Goal: Transaction & Acquisition: Purchase product/service

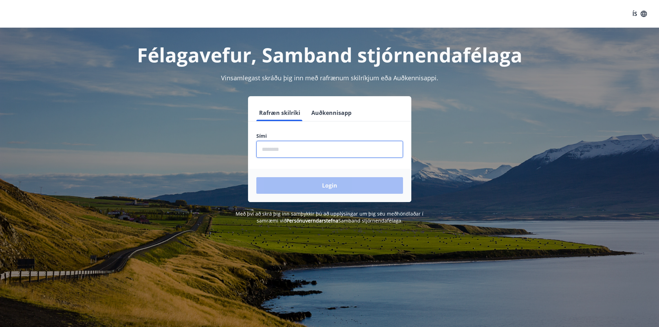
click at [311, 146] on input "phone" at bounding box center [329, 149] width 147 height 17
type input "********"
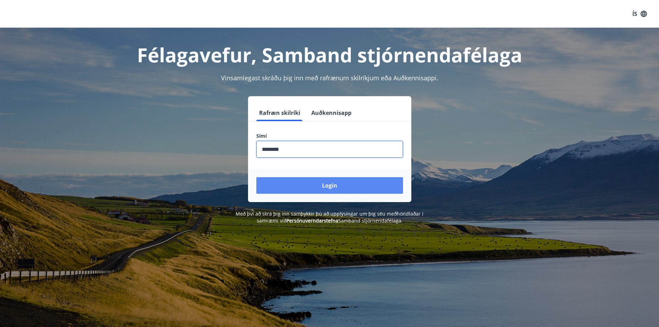
click at [371, 180] on button "Login" at bounding box center [329, 185] width 147 height 17
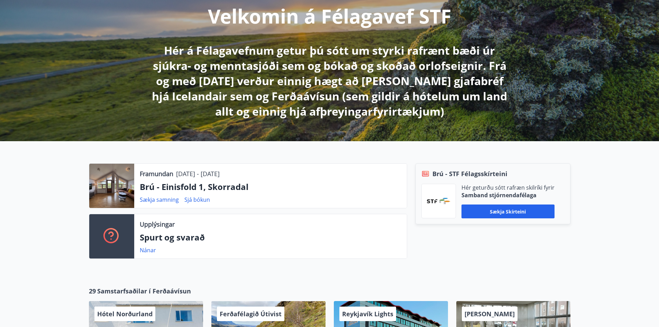
scroll to position [138, 0]
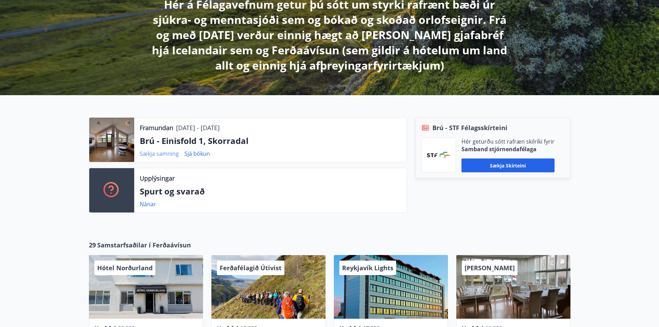
click at [170, 154] on link "Sækja samning" at bounding box center [159, 154] width 39 height 8
click at [201, 155] on link "Sjá bókun" at bounding box center [197, 154] width 26 height 8
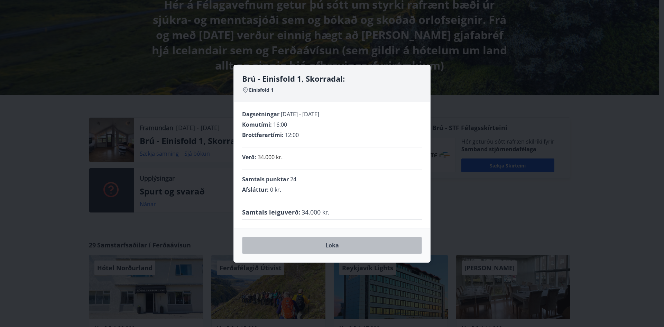
click at [347, 249] on button "Loka" at bounding box center [332, 245] width 180 height 17
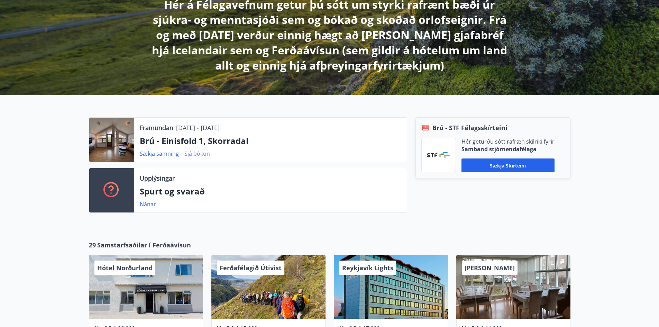
click at [201, 155] on link "Sjá bókun" at bounding box center [197, 154] width 26 height 8
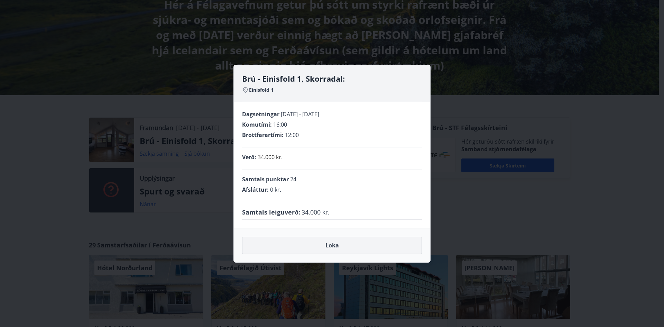
click at [364, 247] on button "Loka" at bounding box center [332, 245] width 180 height 17
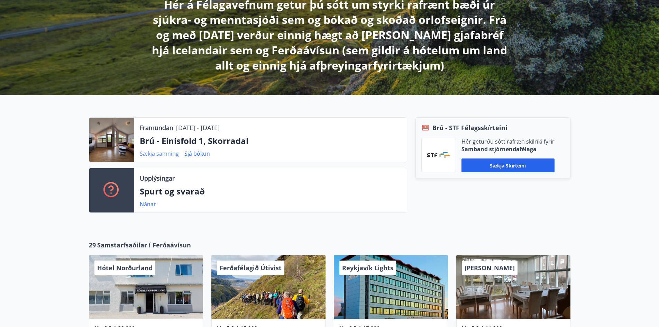
click at [166, 154] on link "Sækja samning" at bounding box center [159, 154] width 39 height 8
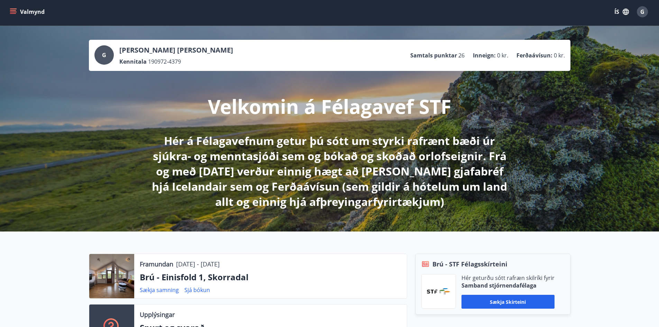
scroll to position [0, 0]
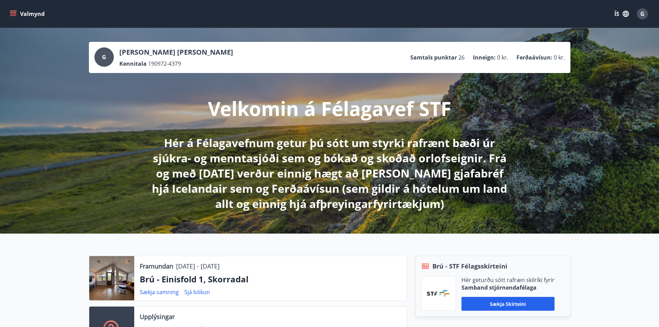
click at [15, 13] on icon "menu" at bounding box center [13, 13] width 7 height 7
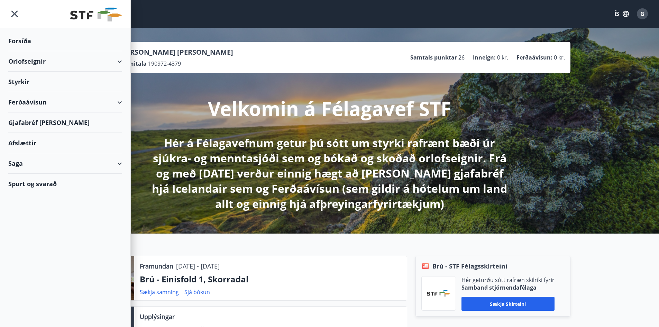
click at [107, 104] on div "Ferðaávísun" at bounding box center [65, 102] width 114 height 20
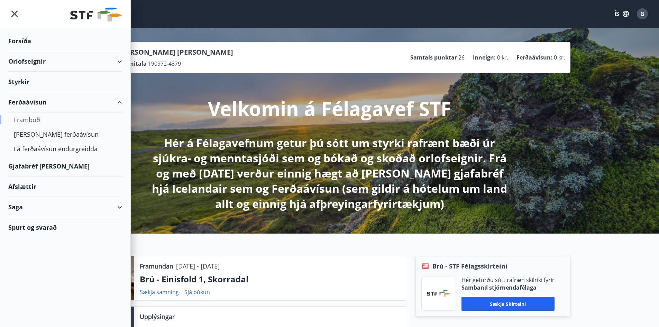
click at [32, 121] on div "Framboð" at bounding box center [65, 119] width 103 height 15
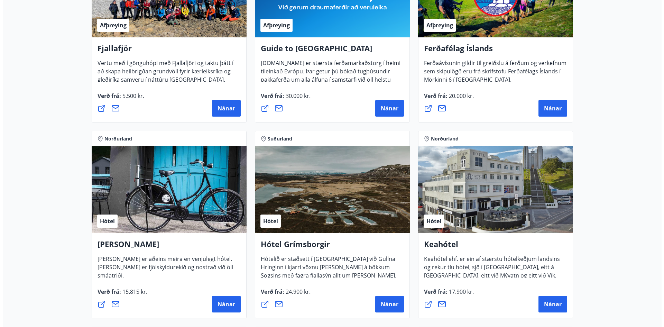
scroll to position [242, 0]
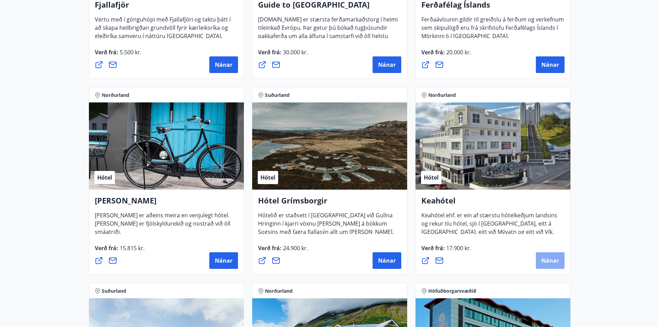
click at [551, 258] on span "Nánar" at bounding box center [550, 261] width 18 height 8
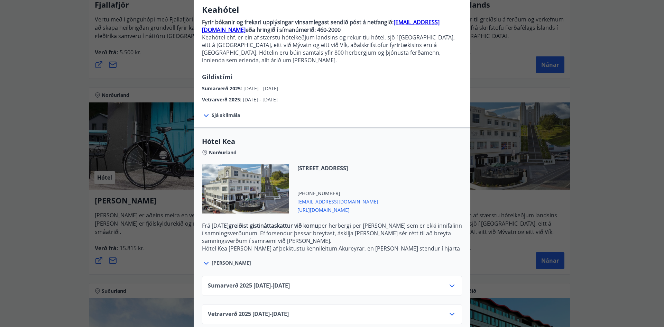
scroll to position [60, 0]
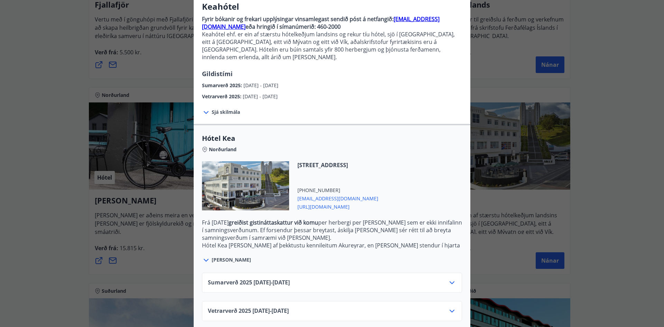
click at [419, 278] on div "Sumarverð 2025 16.05.25 - 30.09.25" at bounding box center [332, 285] width 248 height 14
click at [448, 278] on icon at bounding box center [452, 282] width 8 height 8
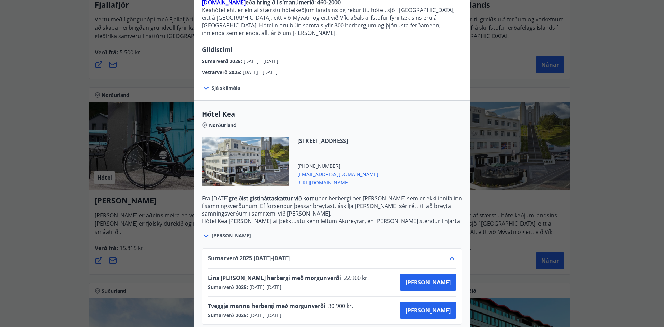
scroll to position [116, 0]
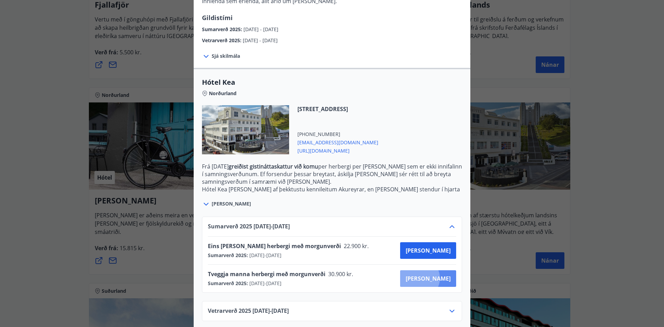
click at [444, 275] on span "Kaupa" at bounding box center [428, 279] width 45 height 8
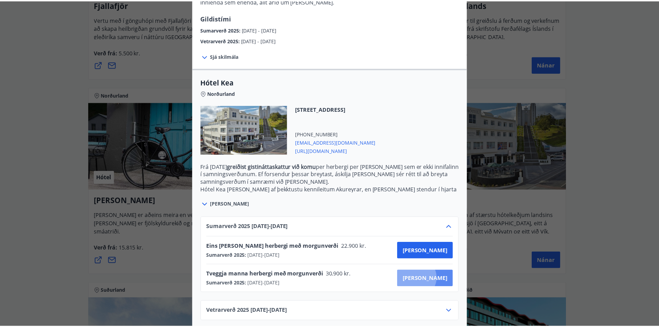
scroll to position [1, 0]
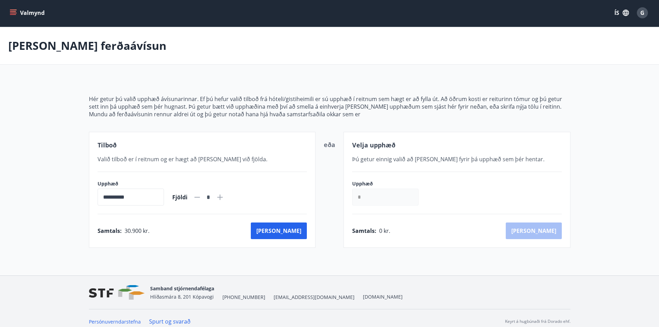
click at [224, 196] on icon at bounding box center [220, 197] width 8 height 8
type input "*"
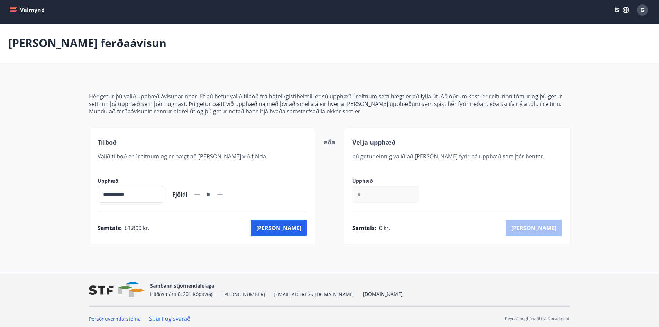
scroll to position [0, 0]
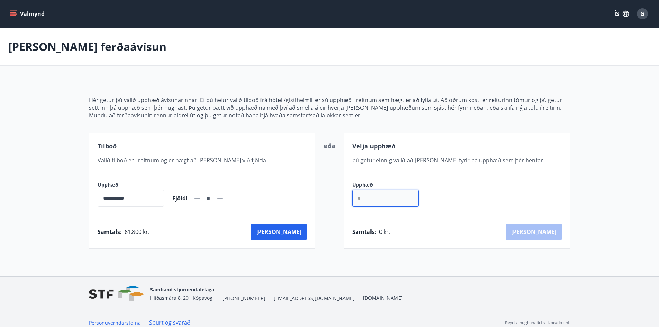
click at [372, 198] on input "*" at bounding box center [385, 198] width 66 height 17
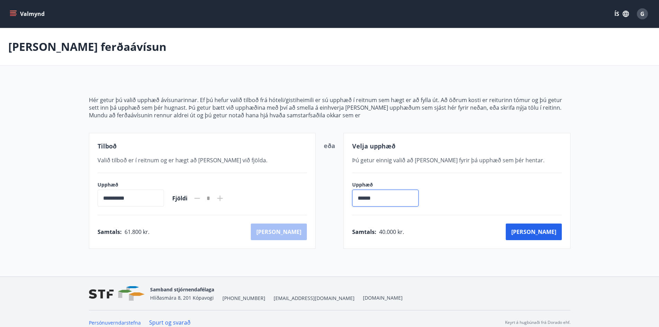
type input "******"
click at [200, 198] on icon at bounding box center [197, 198] width 6 height 1
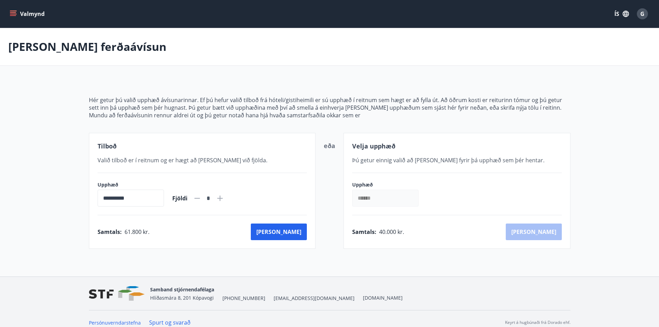
click at [393, 200] on input "******" at bounding box center [385, 198] width 66 height 17
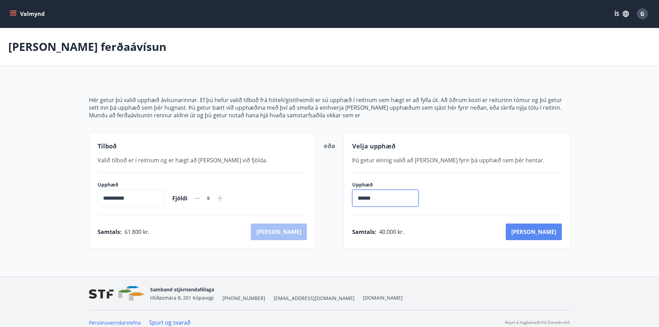
click at [555, 230] on button "Kaup" at bounding box center [534, 231] width 56 height 17
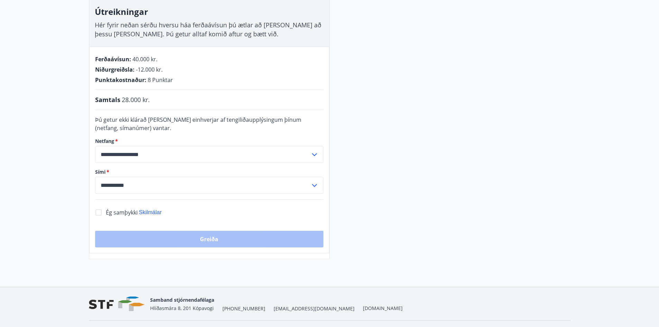
scroll to position [98, 0]
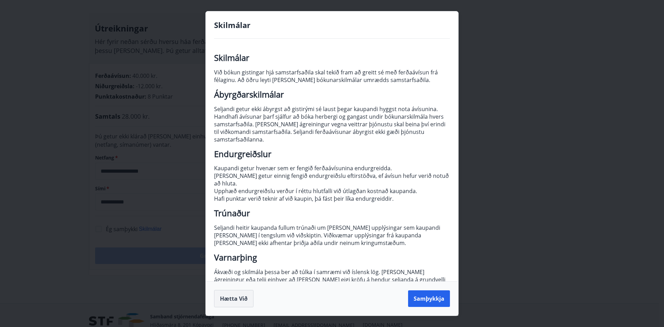
click at [232, 297] on button "Hætta við" at bounding box center [233, 298] width 39 height 17
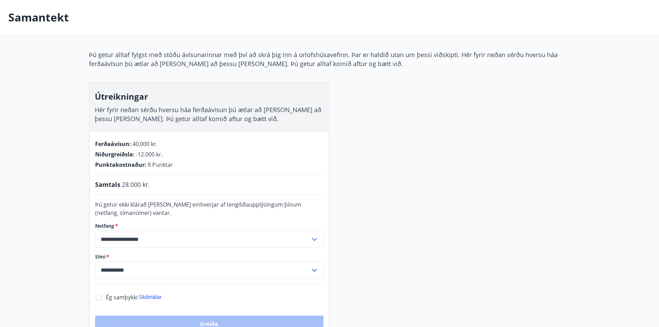
scroll to position [0, 0]
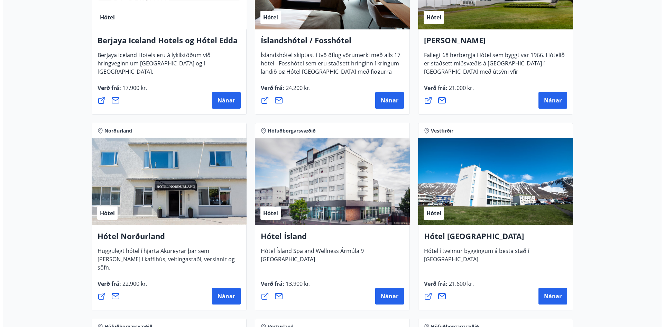
scroll to position [1004, 0]
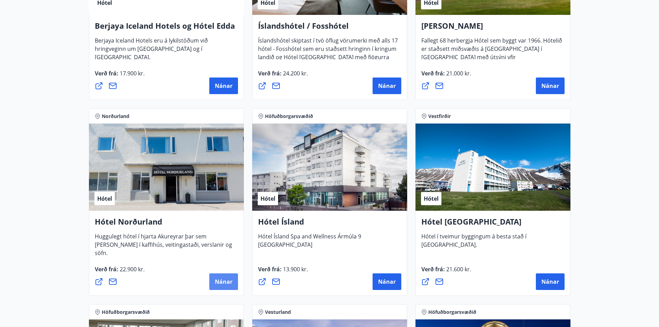
click at [227, 279] on span "Nánar" at bounding box center [224, 282] width 18 height 8
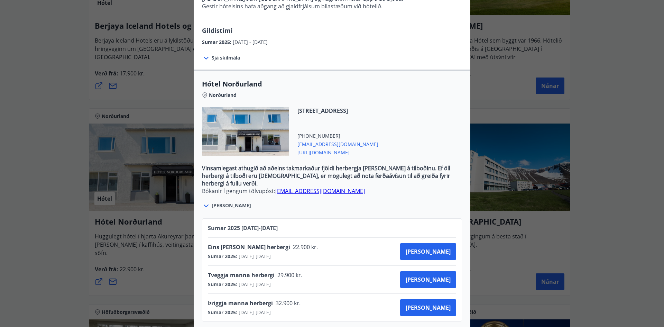
scroll to position [142, 0]
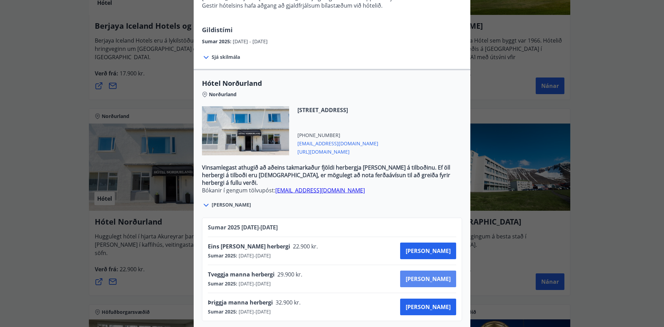
click at [442, 275] on span "Kaupa" at bounding box center [428, 279] width 45 height 8
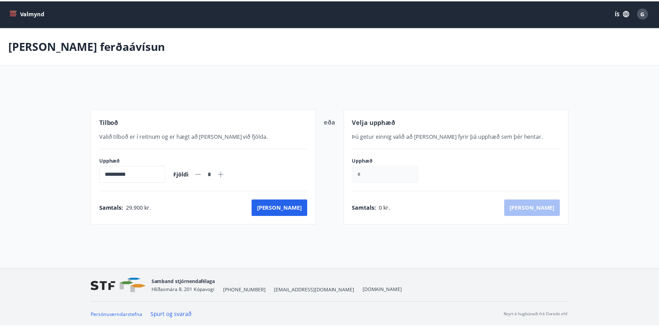
scroll to position [1, 0]
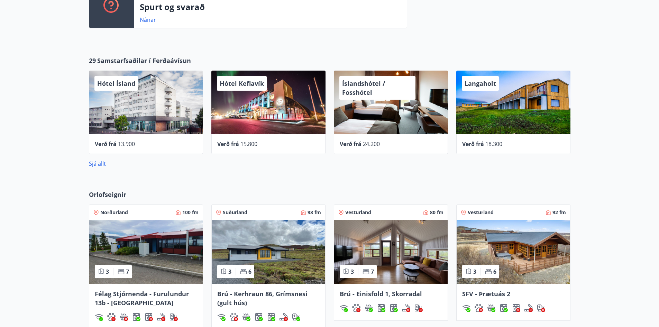
scroll to position [346, 0]
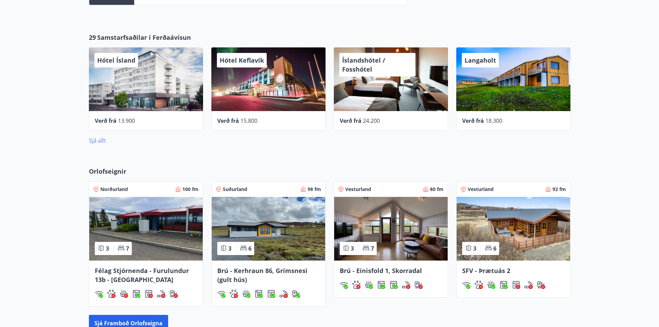
click at [94, 140] on link "Sjá allt" at bounding box center [97, 141] width 17 height 8
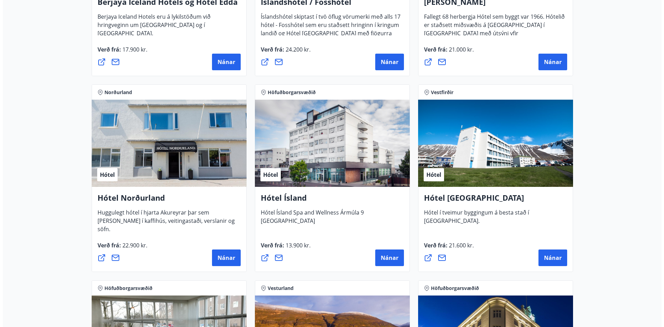
scroll to position [1016, 0]
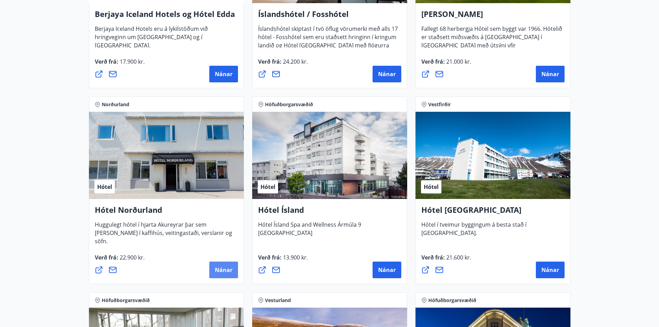
click at [225, 273] on span "Nánar" at bounding box center [224, 270] width 18 height 8
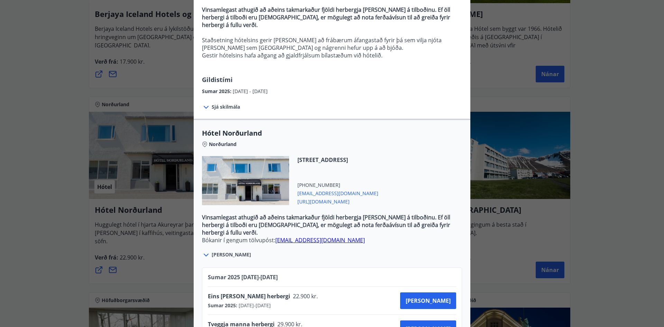
scroll to position [142, 0]
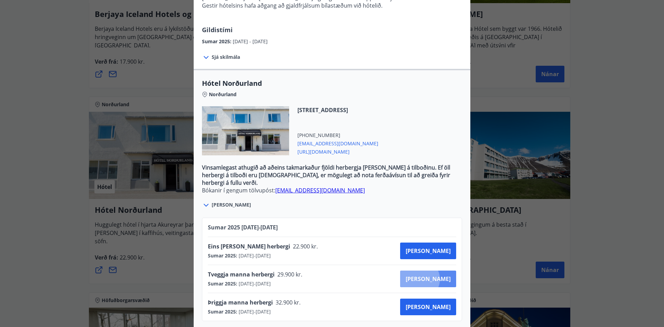
click at [444, 275] on span "Kaupa" at bounding box center [428, 279] width 45 height 8
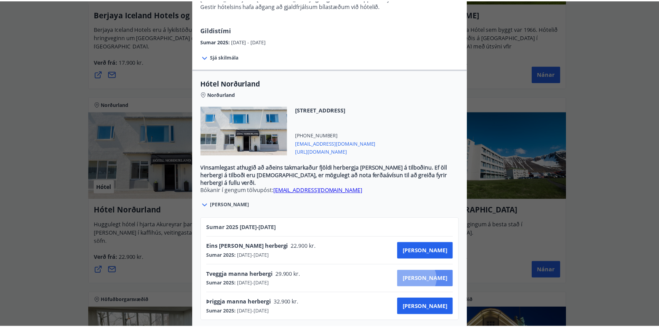
scroll to position [1, 0]
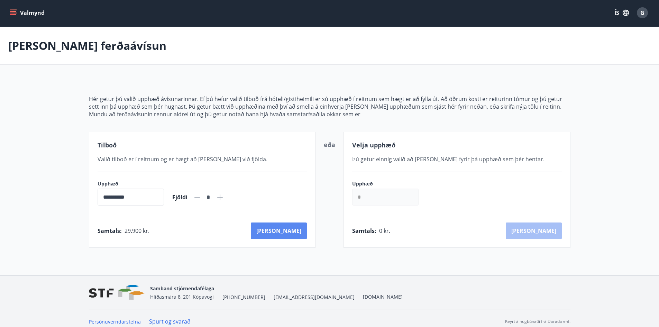
click at [297, 235] on button "Kaup" at bounding box center [279, 230] width 56 height 17
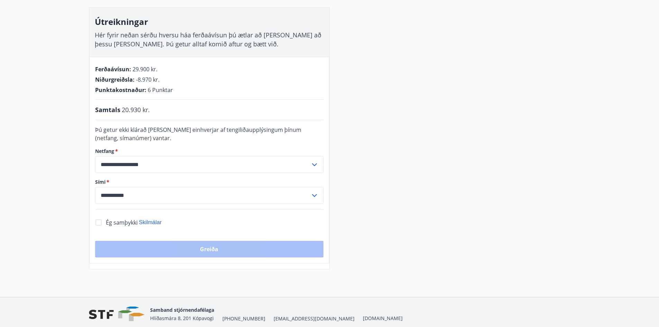
scroll to position [105, 0]
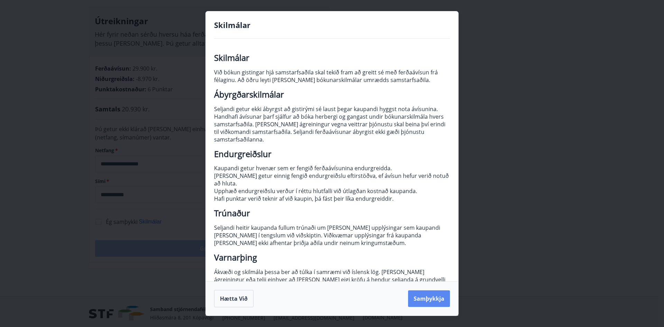
click at [434, 306] on button "Samþykkja" at bounding box center [429, 298] width 42 height 17
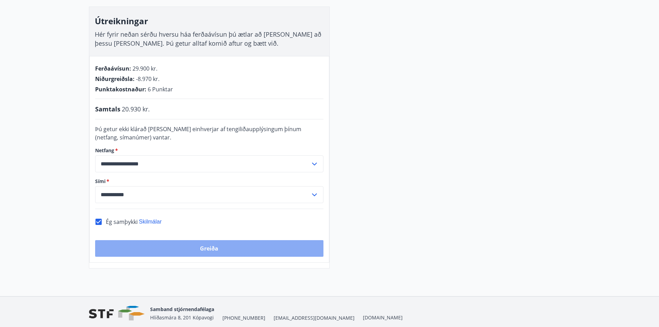
click at [278, 249] on button "Greiða" at bounding box center [209, 248] width 228 height 17
